Goal: Task Accomplishment & Management: Manage account settings

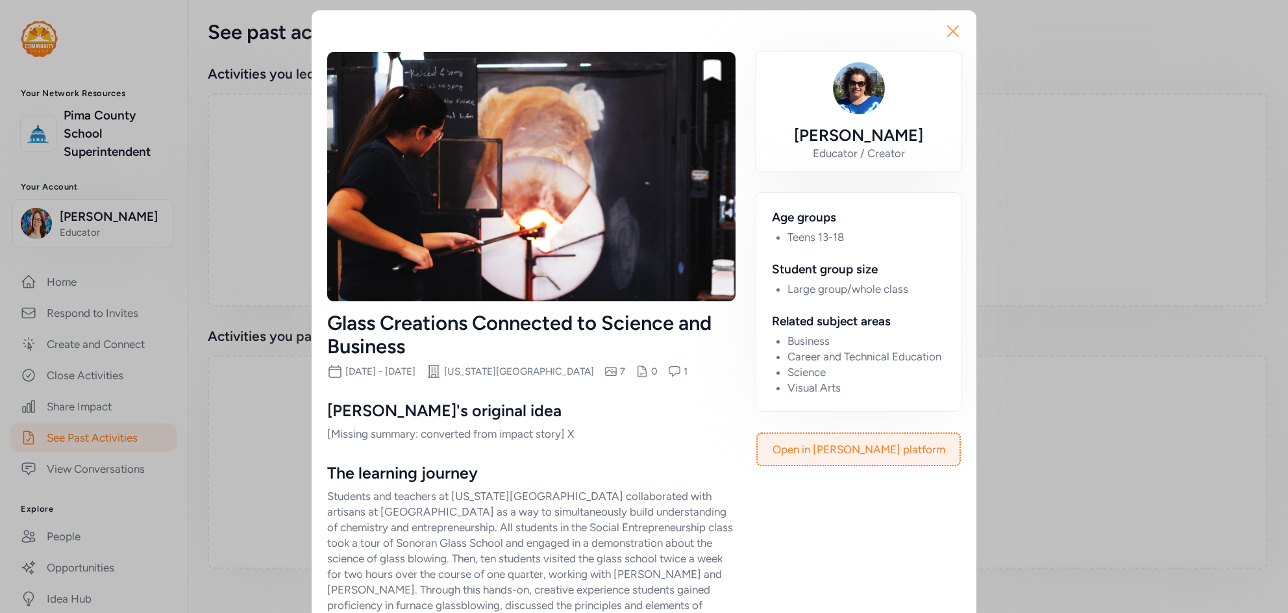
click at [946, 32] on icon "button" at bounding box center [953, 31] width 21 height 21
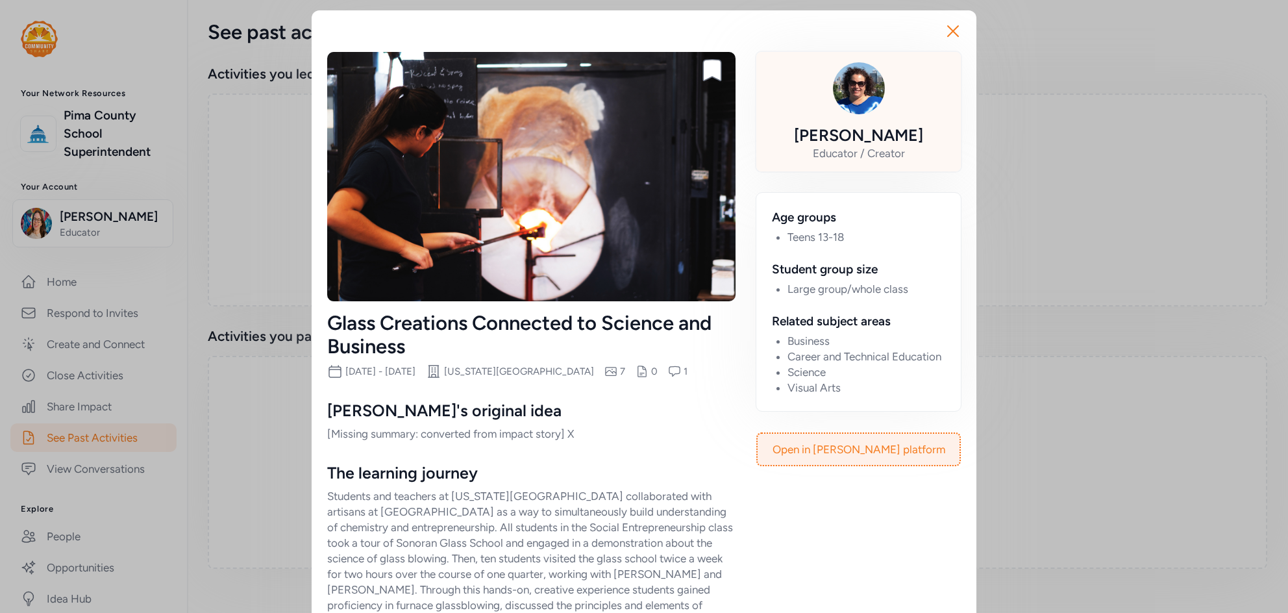
click at [880, 136] on div "[PERSON_NAME]" at bounding box center [858, 135] width 129 height 21
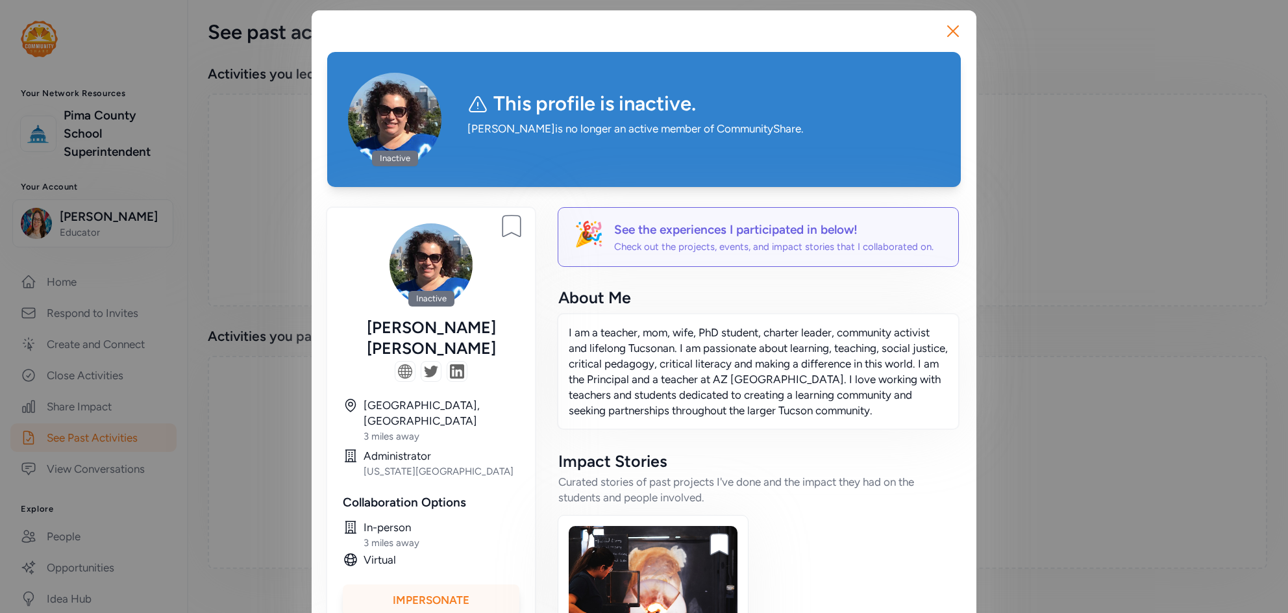
click at [462, 584] on div "Impersonate" at bounding box center [431, 599] width 177 height 31
